Goal: Navigation & Orientation: Find specific page/section

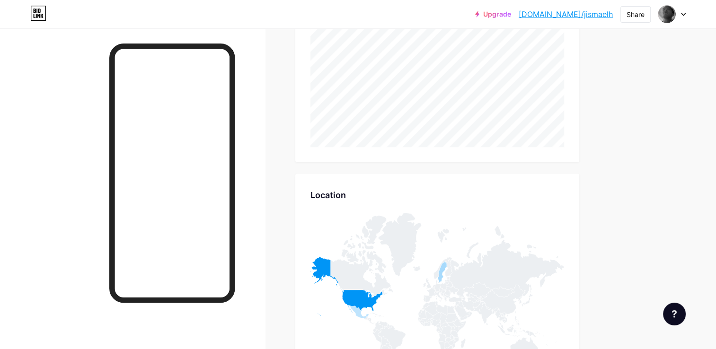
scroll to position [213, 0]
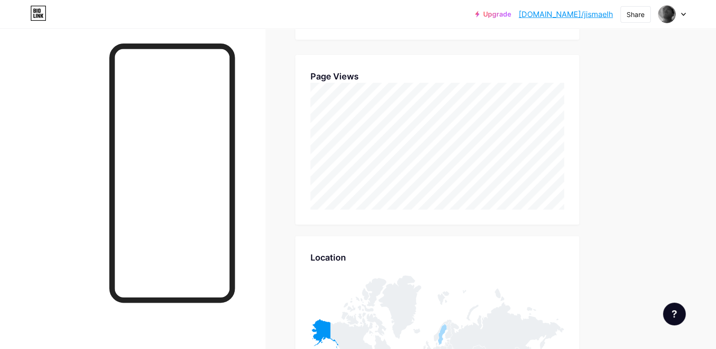
click at [495, 230] on div "Stats & Insights Page Stats 30 Days All time Top Links Links No clicks data so …" at bounding box center [437, 231] width 284 height 712
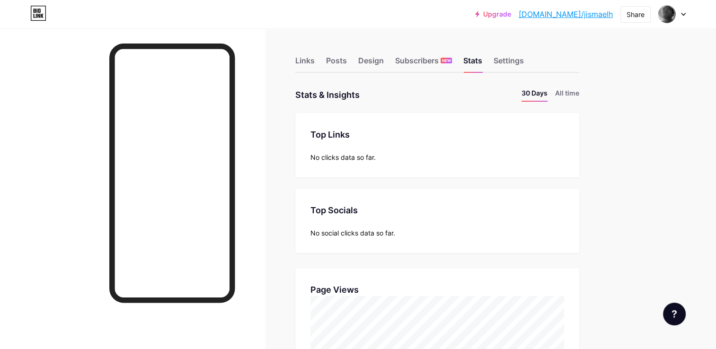
scroll to position [0, 0]
click at [507, 62] on div "Settings" at bounding box center [509, 63] width 30 height 17
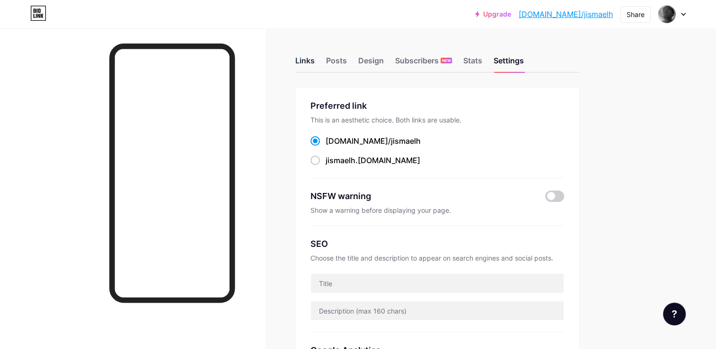
click at [297, 61] on div "Links" at bounding box center [304, 63] width 19 height 17
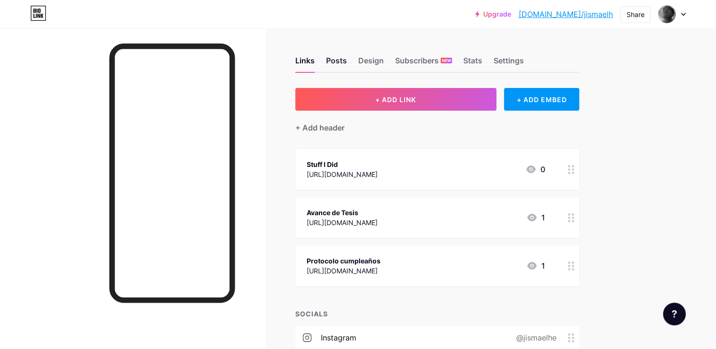
click at [334, 61] on div "Posts" at bounding box center [336, 63] width 21 height 17
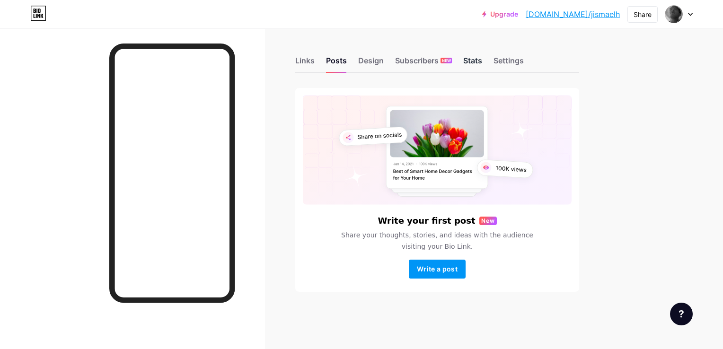
click at [479, 60] on div "Stats" at bounding box center [472, 63] width 19 height 17
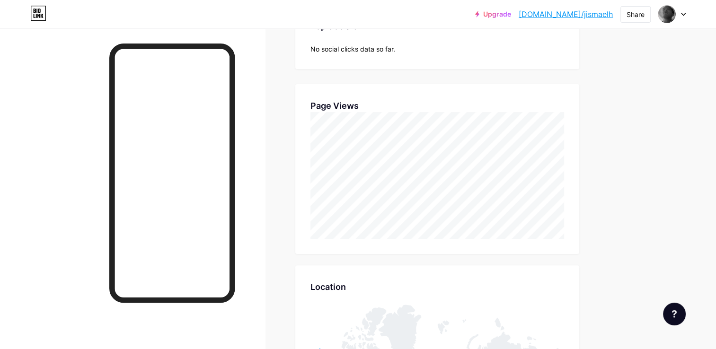
scroll to position [189, 0]
